Goal: Find specific page/section: Find specific page/section

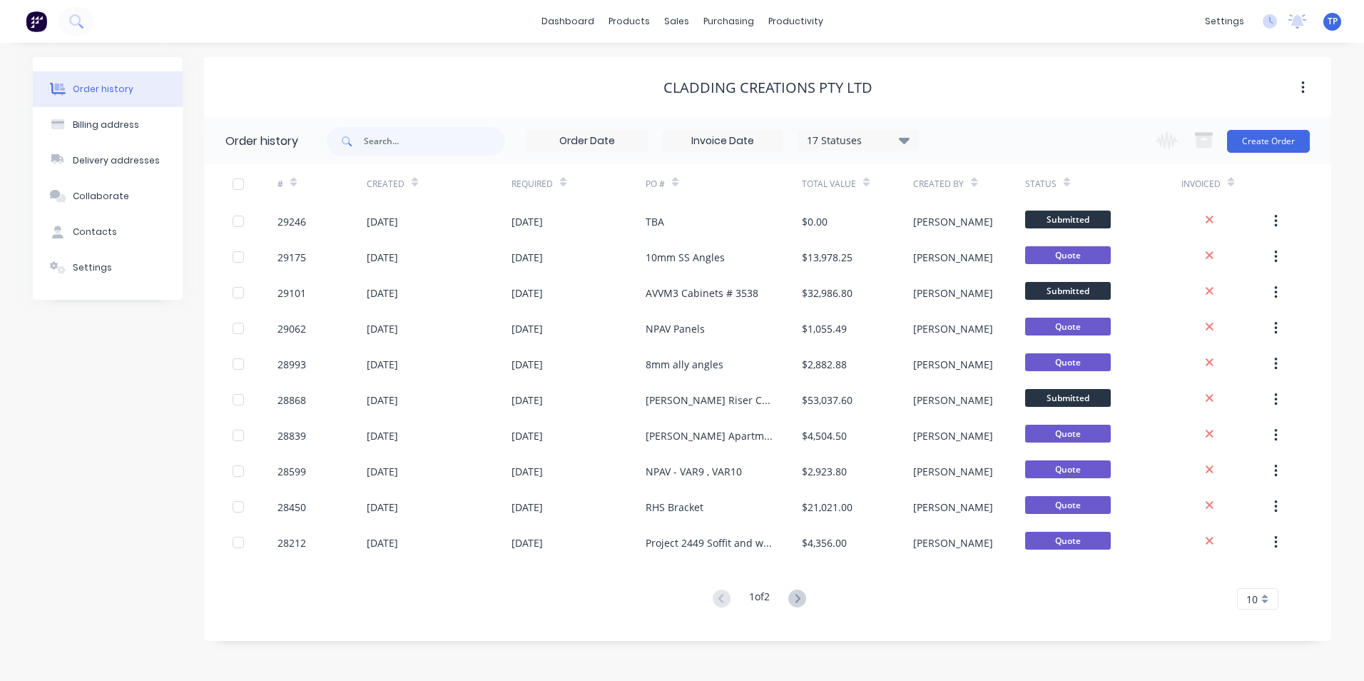
click at [904, 588] on div "# Created Required PO # Total Value Created By Status Invoiced 29246 [DATE] [DA…" at bounding box center [759, 386] width 1110 height 445
click at [723, 65] on div "Sales Orders" at bounding box center [729, 68] width 59 height 13
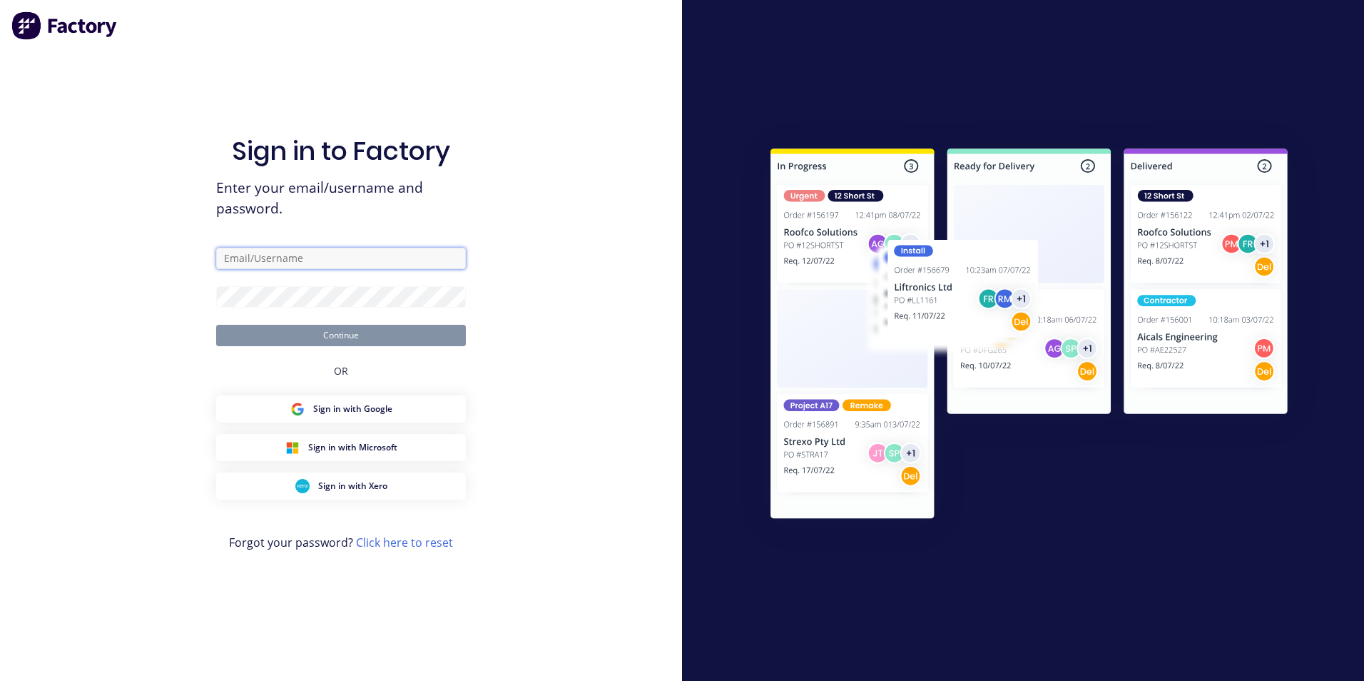
type input "[PERSON_NAME][EMAIL_ADDRESS][PERSON_NAME][DOMAIN_NAME]"
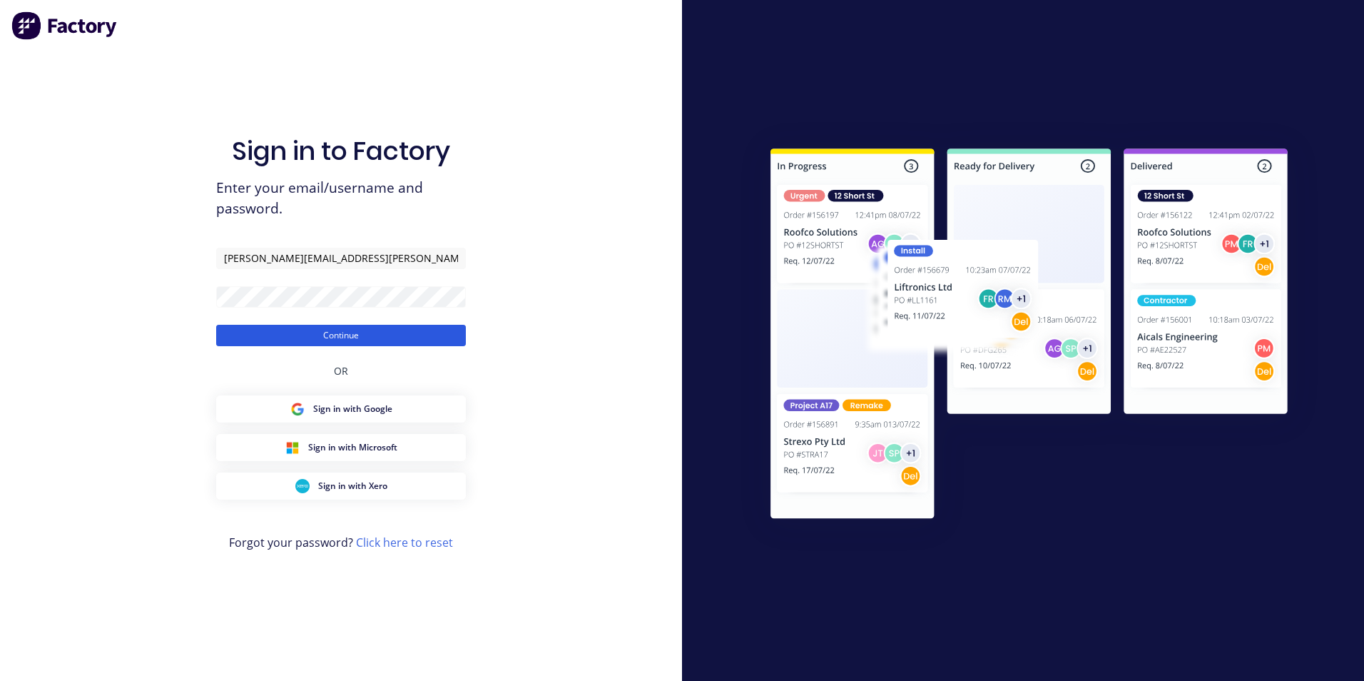
click at [427, 333] on button "Continue" at bounding box center [341, 335] width 250 height 21
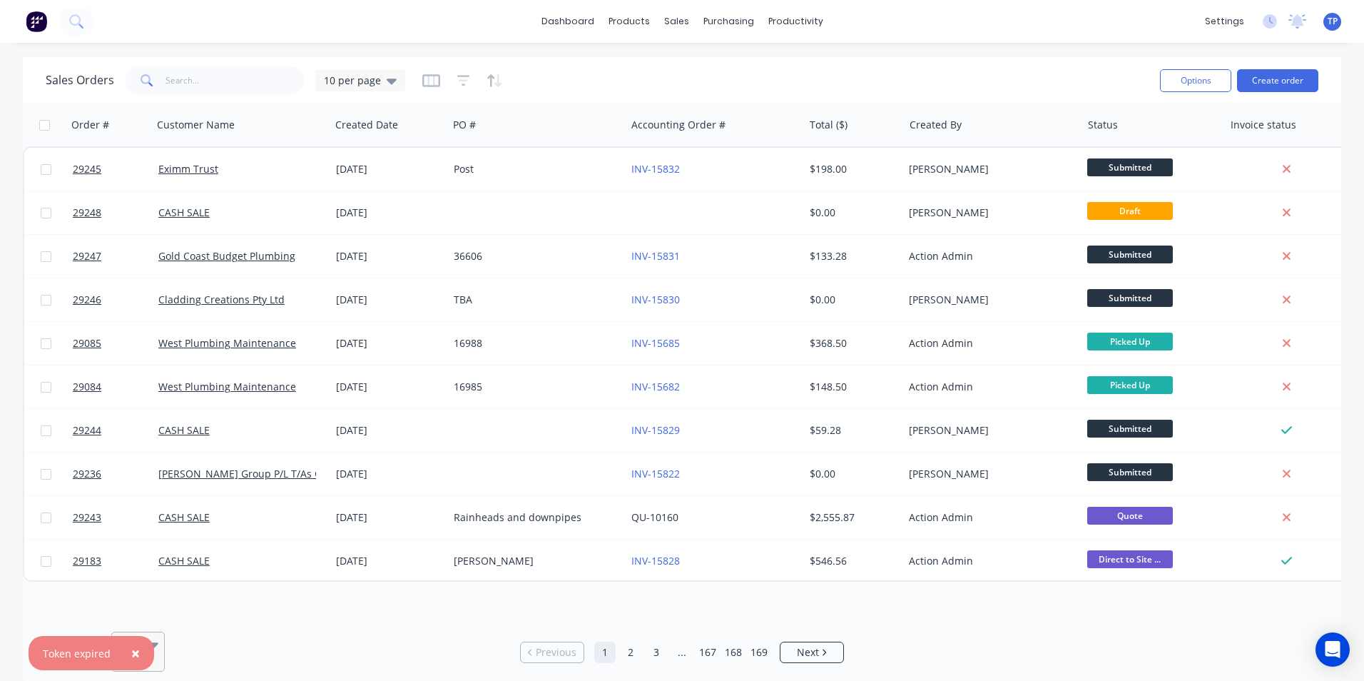
click at [141, 650] on button "×" at bounding box center [135, 653] width 37 height 34
click at [229, 82] on input "text" at bounding box center [235, 80] width 139 height 29
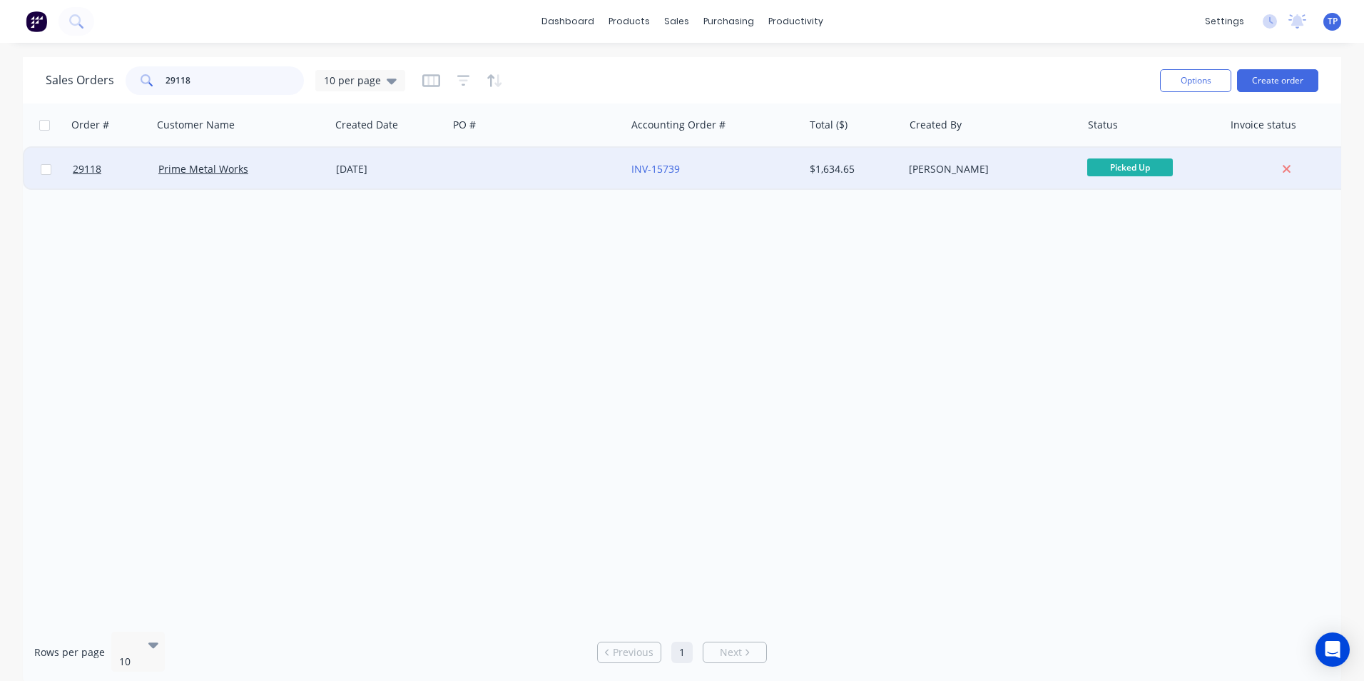
type input "29118"
click at [286, 166] on div "Prime Metal Works" at bounding box center [237, 169] width 158 height 14
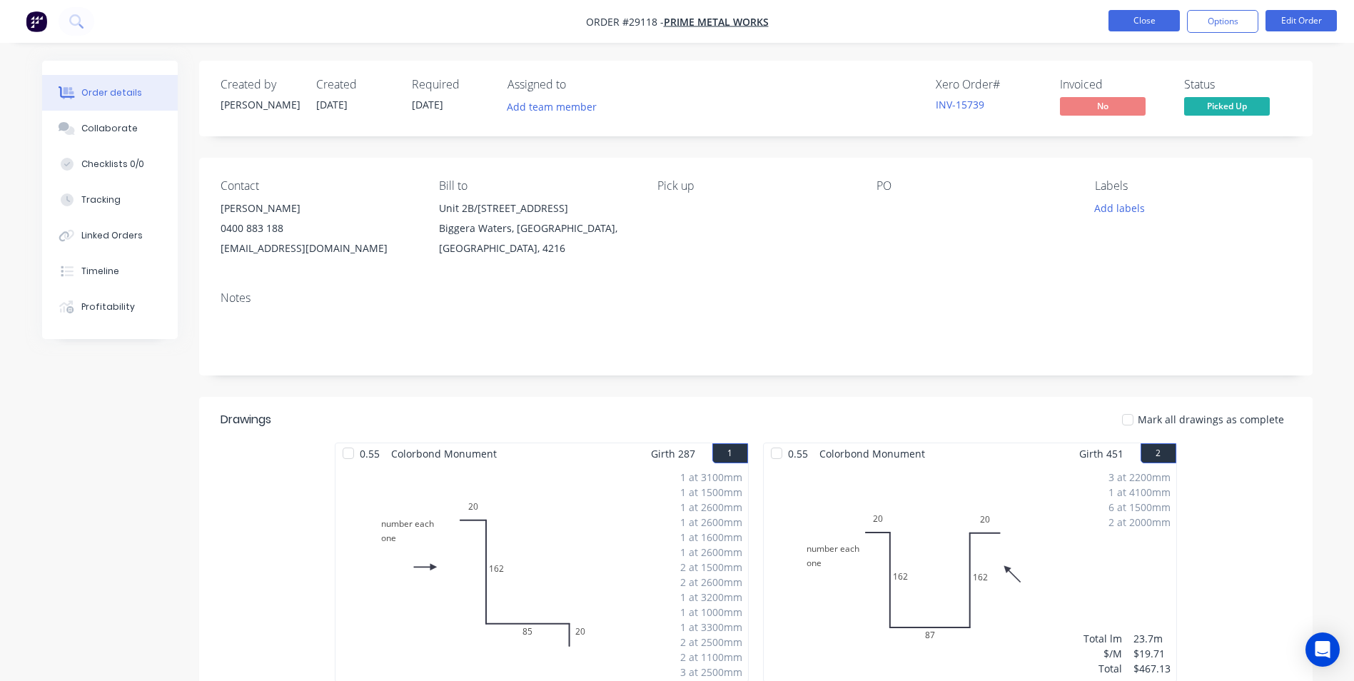
click at [1120, 17] on button "Close" at bounding box center [1143, 20] width 71 height 21
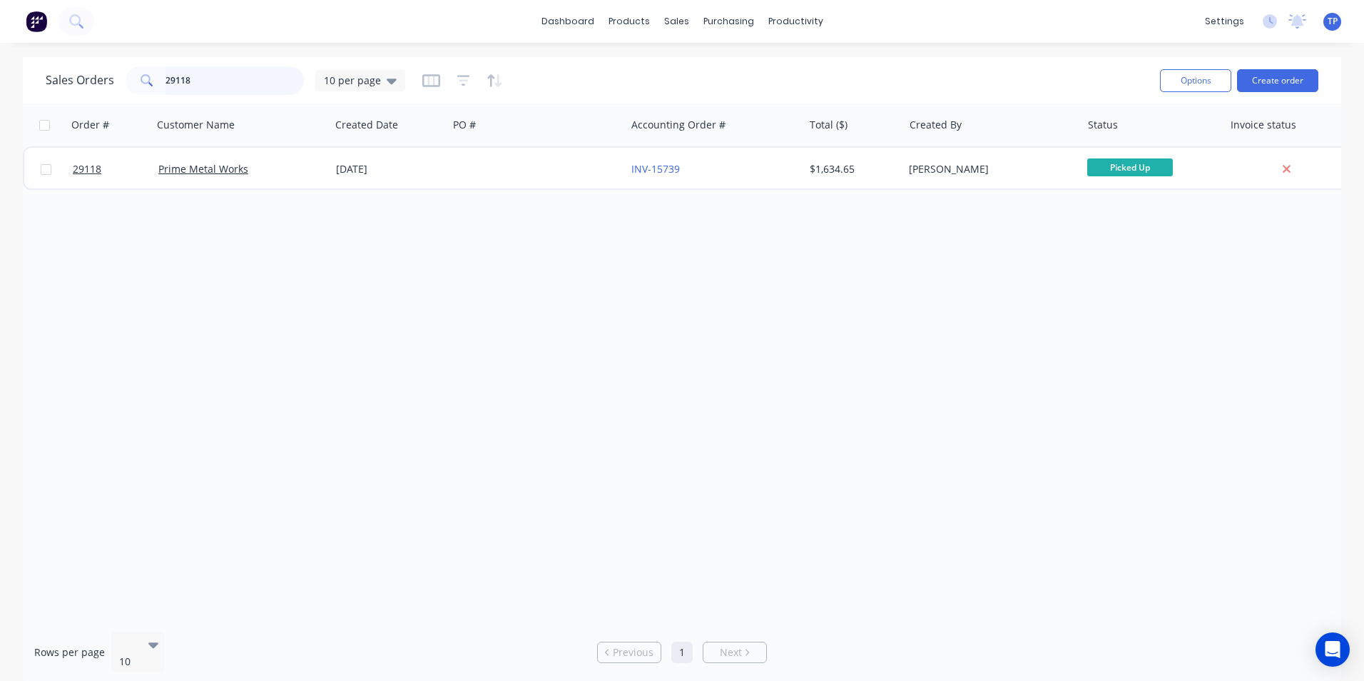
click at [211, 77] on input "29118" at bounding box center [235, 80] width 139 height 29
type input "2"
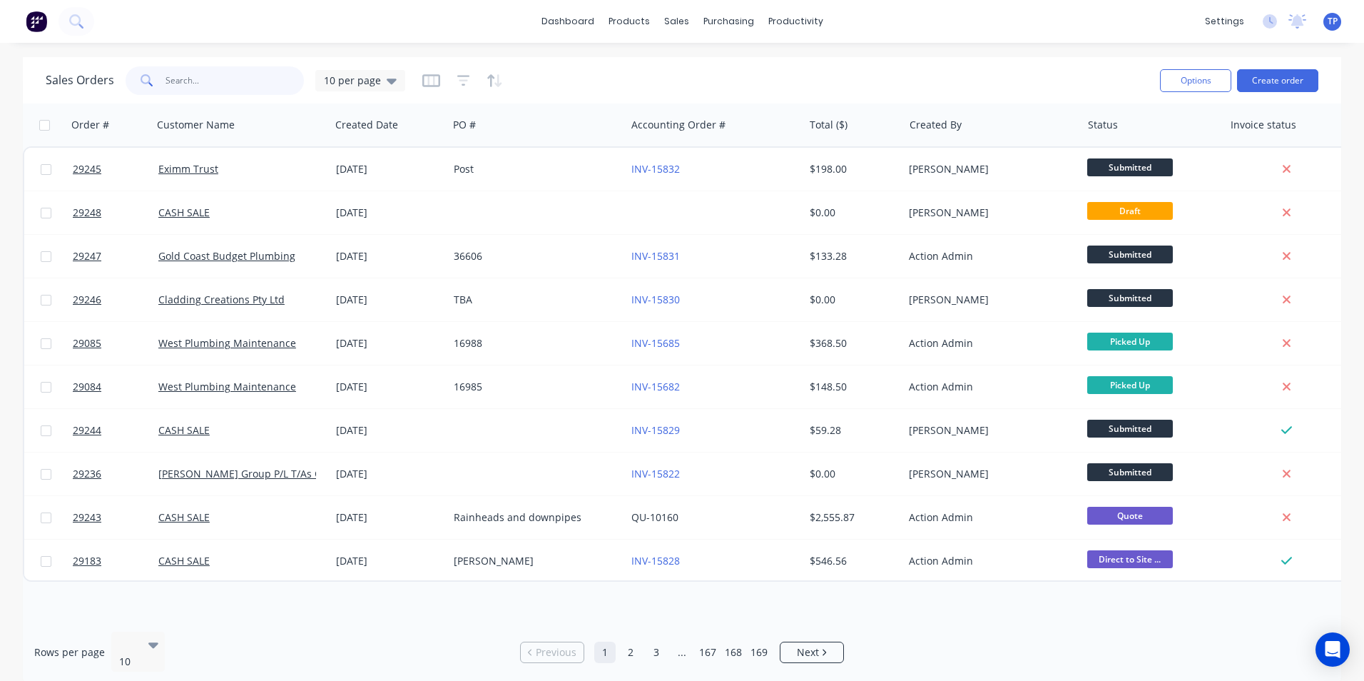
click at [238, 84] on input "text" at bounding box center [235, 80] width 139 height 29
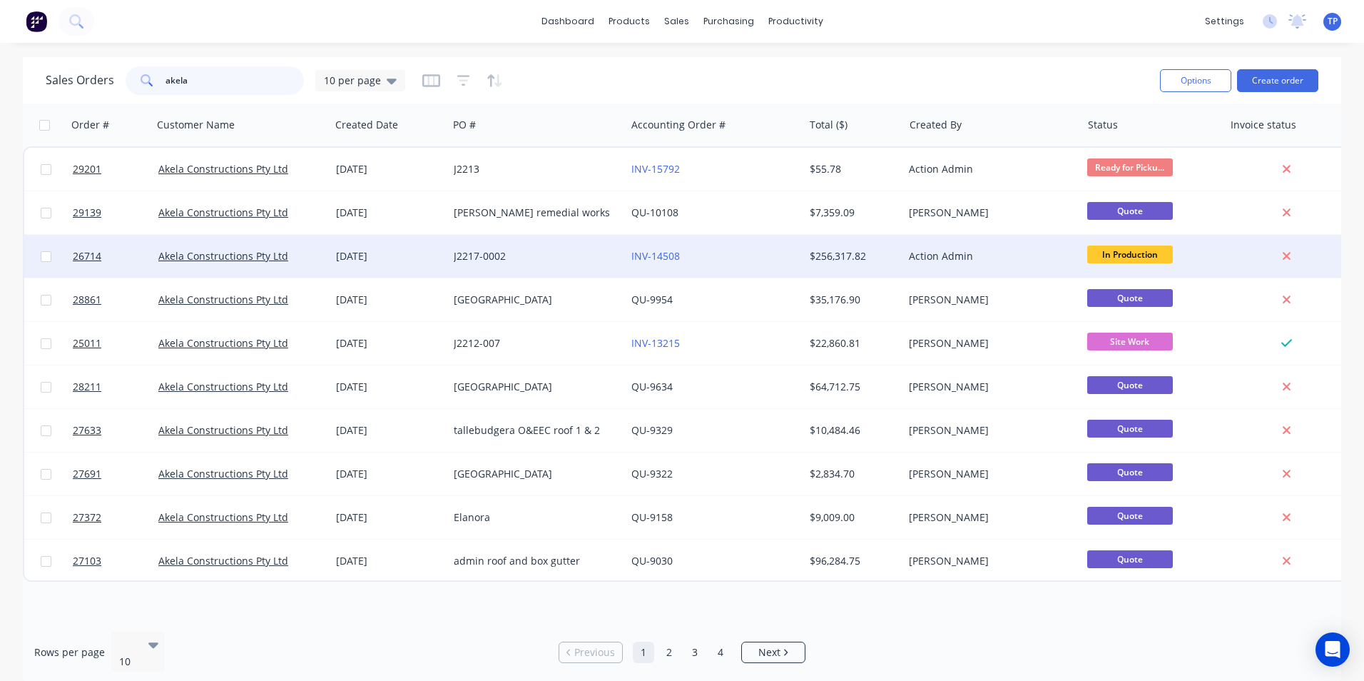
type input "akela"
click at [416, 258] on div "[DATE]" at bounding box center [389, 256] width 106 height 14
